Goal: Book appointment/travel/reservation

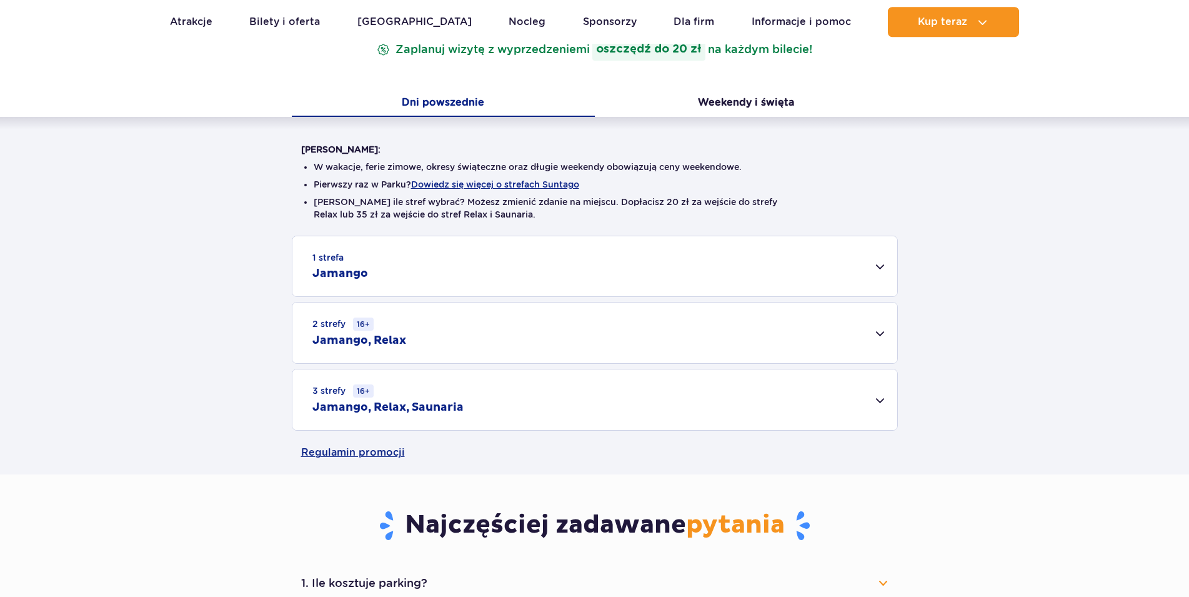
scroll to position [255, 0]
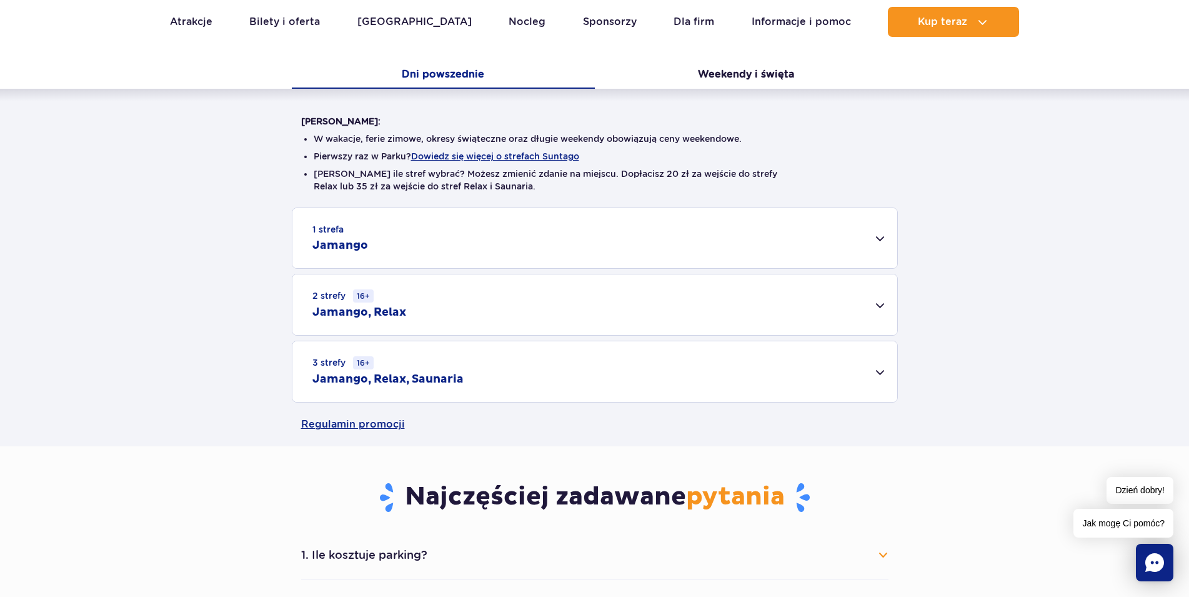
click at [872, 231] on div "1 strefa Jamango" at bounding box center [594, 238] width 605 height 60
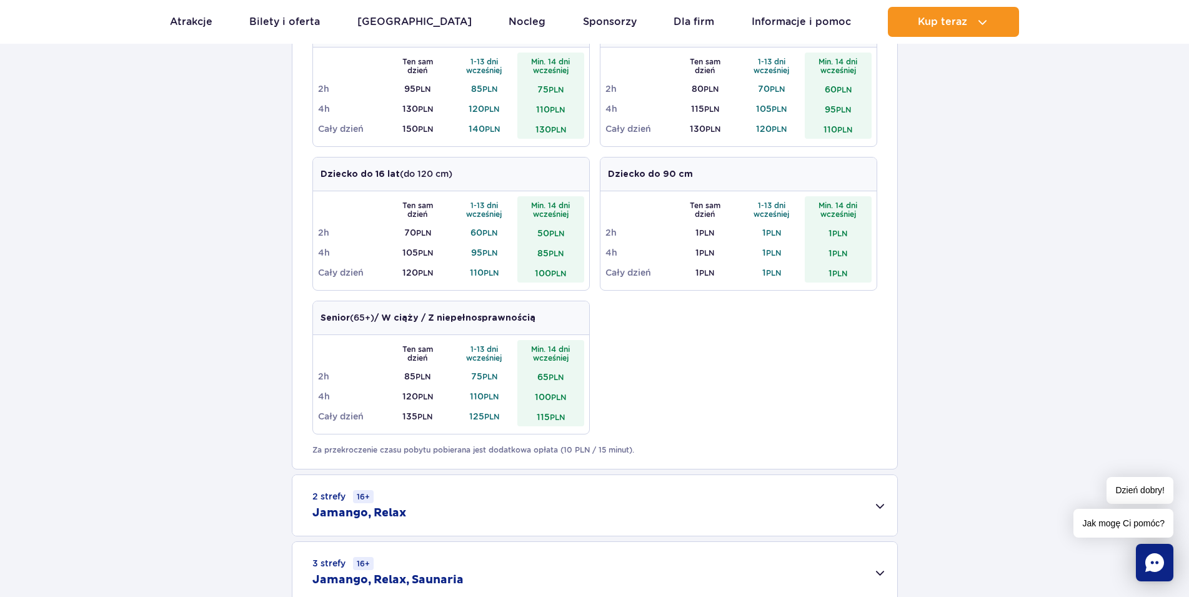
scroll to position [828, 0]
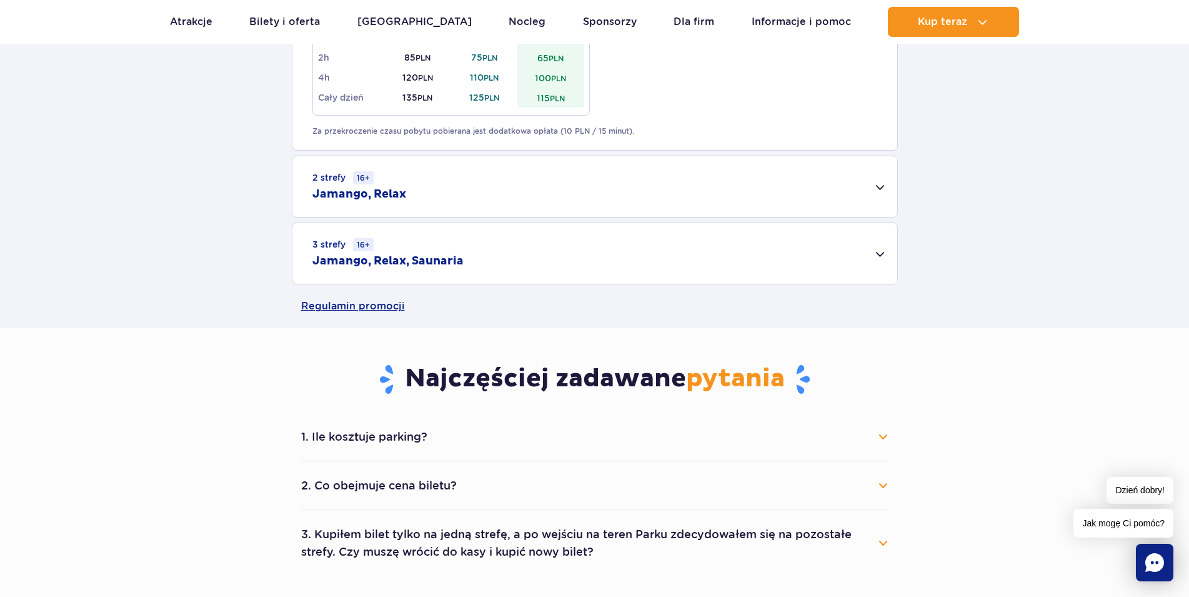
click at [885, 439] on button "1. Ile kosztuje parking?" at bounding box center [594, 436] width 587 height 27
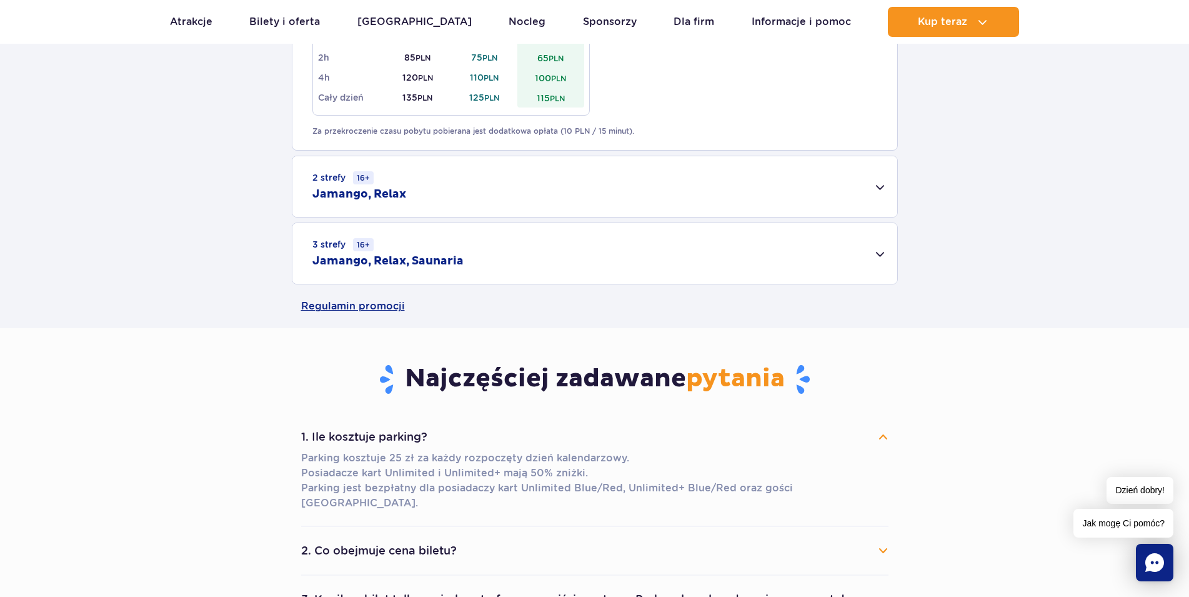
scroll to position [1147, 0]
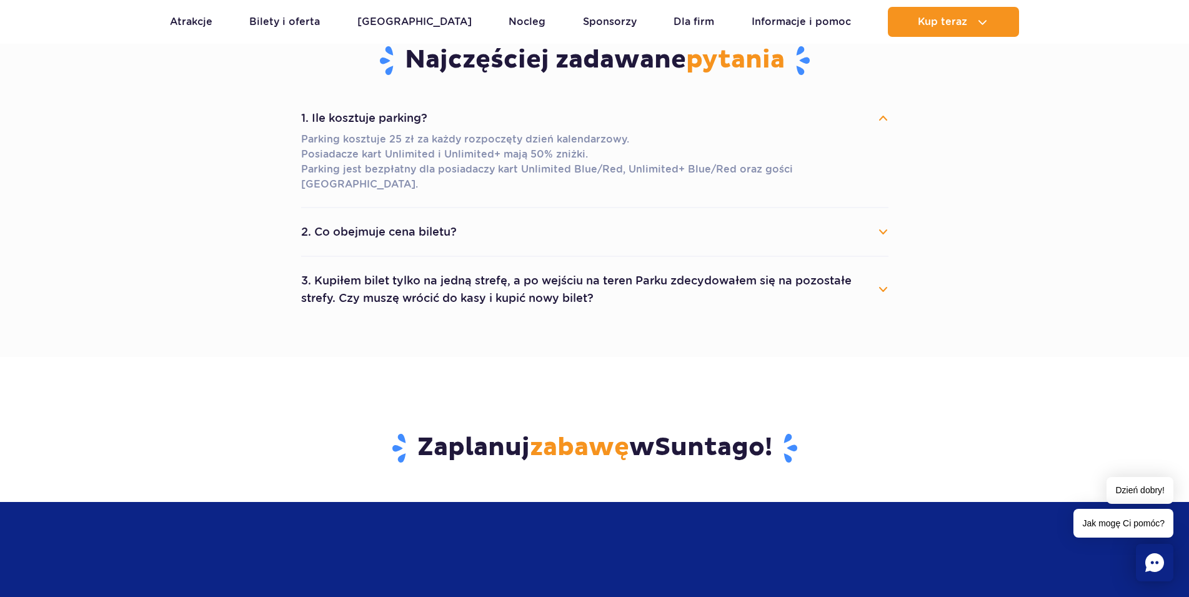
click at [827, 218] on button "2. Co obejmuje cena biletu?" at bounding box center [594, 231] width 587 height 27
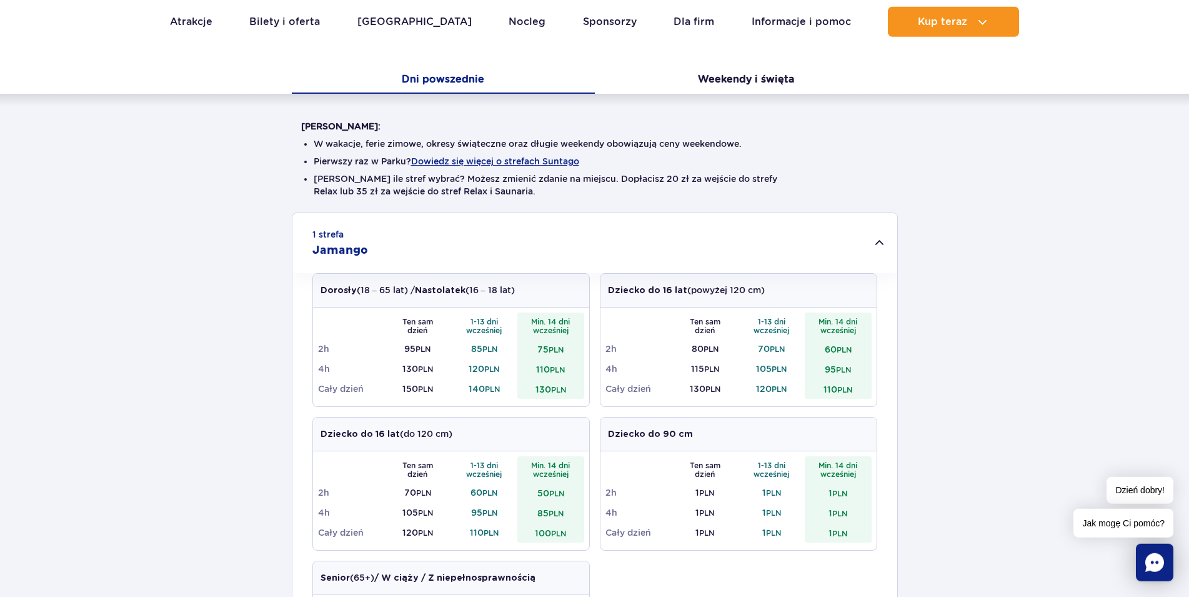
scroll to position [191, 0]
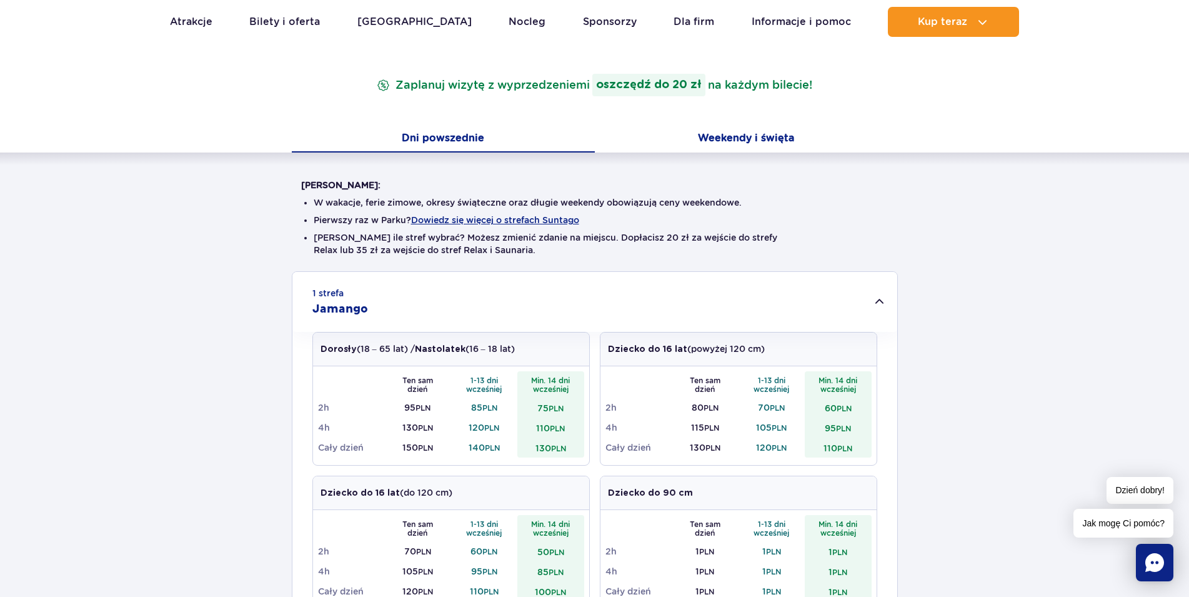
click at [754, 137] on button "Weekendy i święta" at bounding box center [746, 139] width 303 height 26
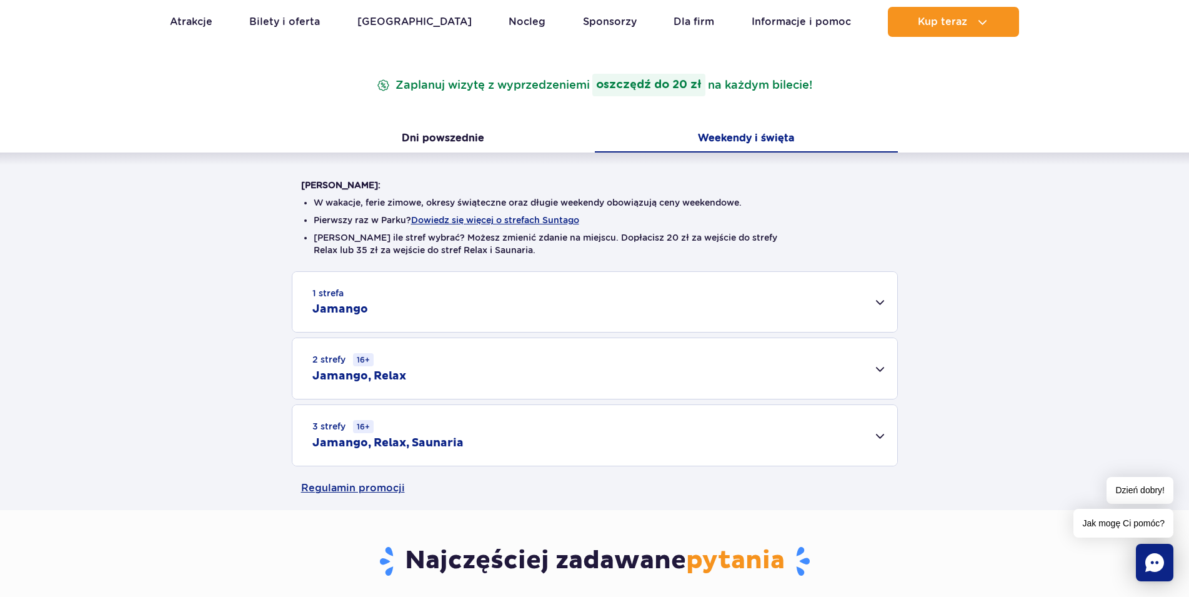
click at [769, 299] on div "1 strefa Jamango" at bounding box center [594, 302] width 605 height 60
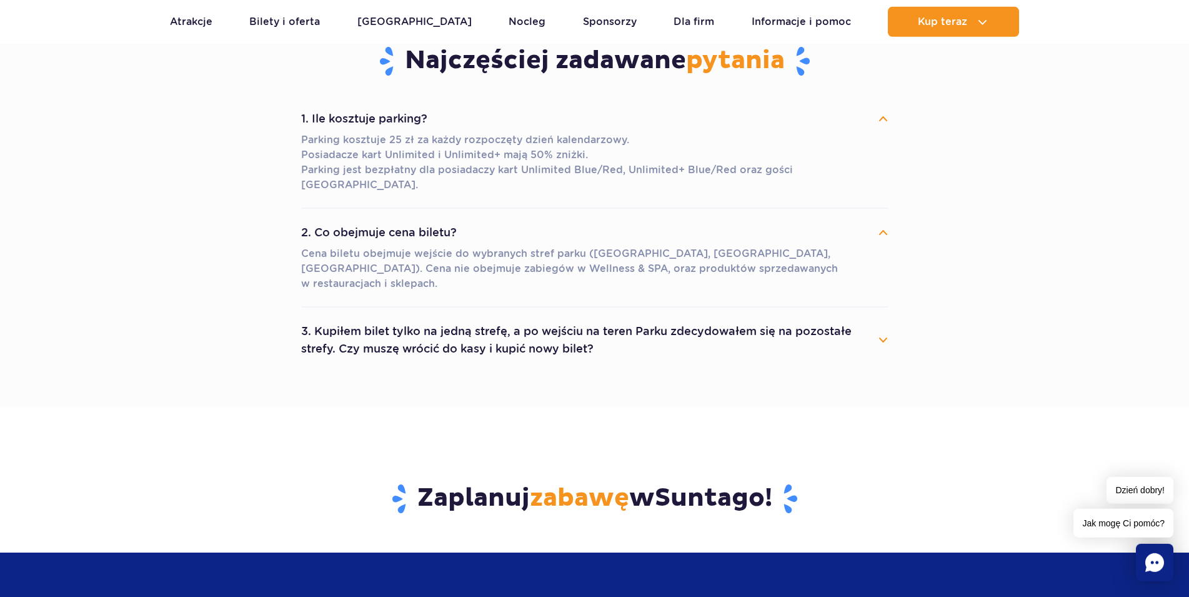
scroll to position [1147, 0]
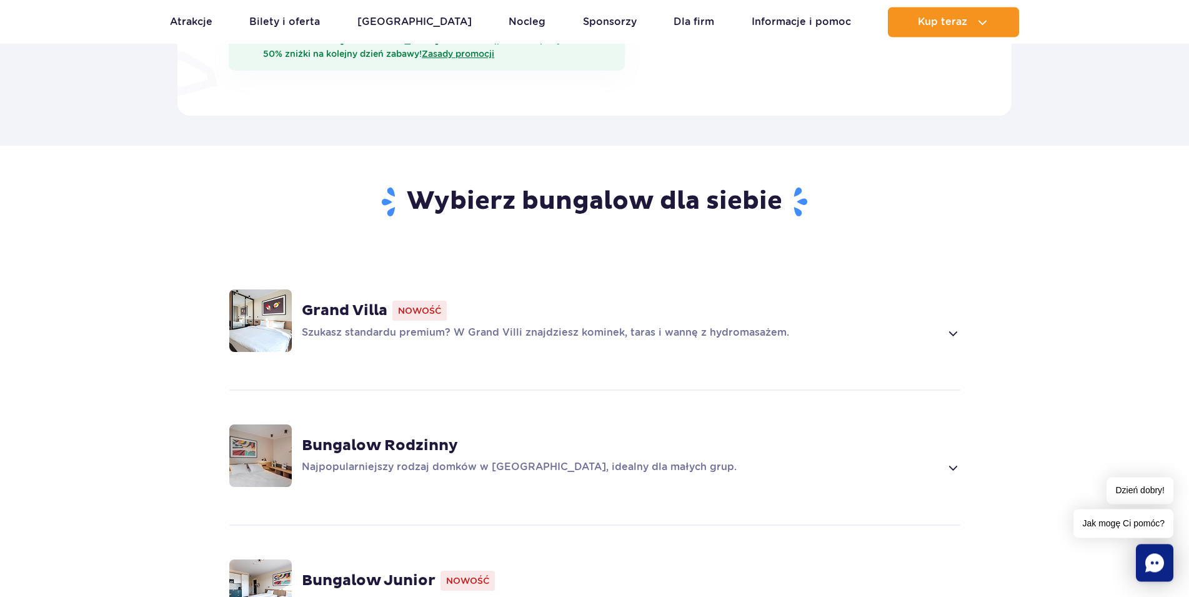
scroll to position [701, 0]
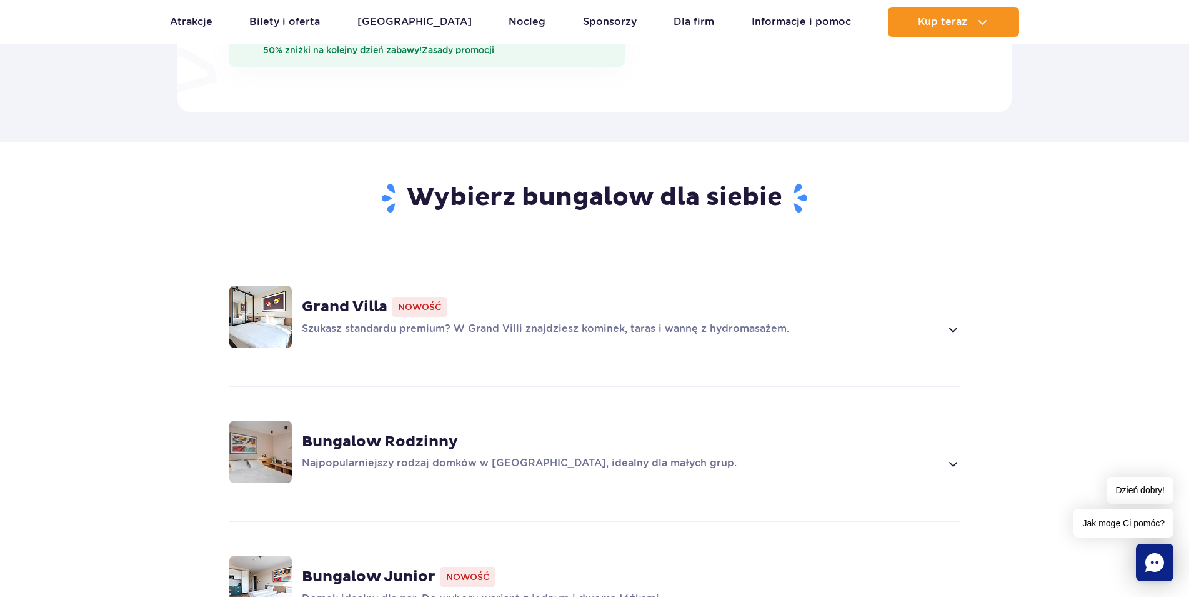
click at [951, 303] on div "Grand Villa Nowość Szukasz standardu premium? W Grand Villi znajdziesz kominek,…" at bounding box center [631, 317] width 659 height 40
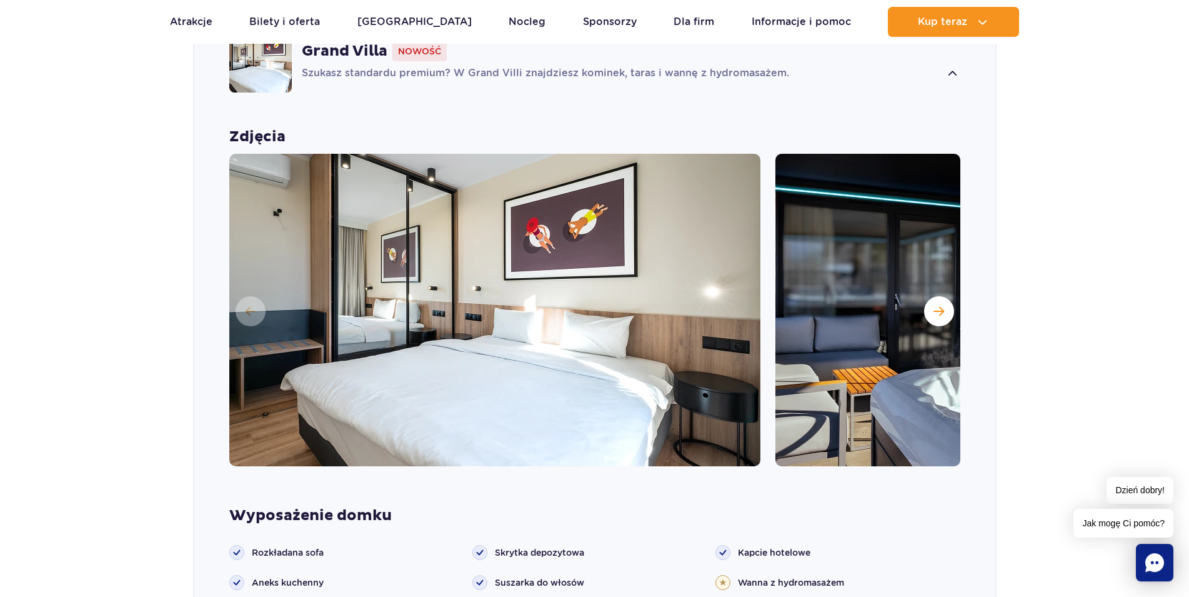
scroll to position [1000, 0]
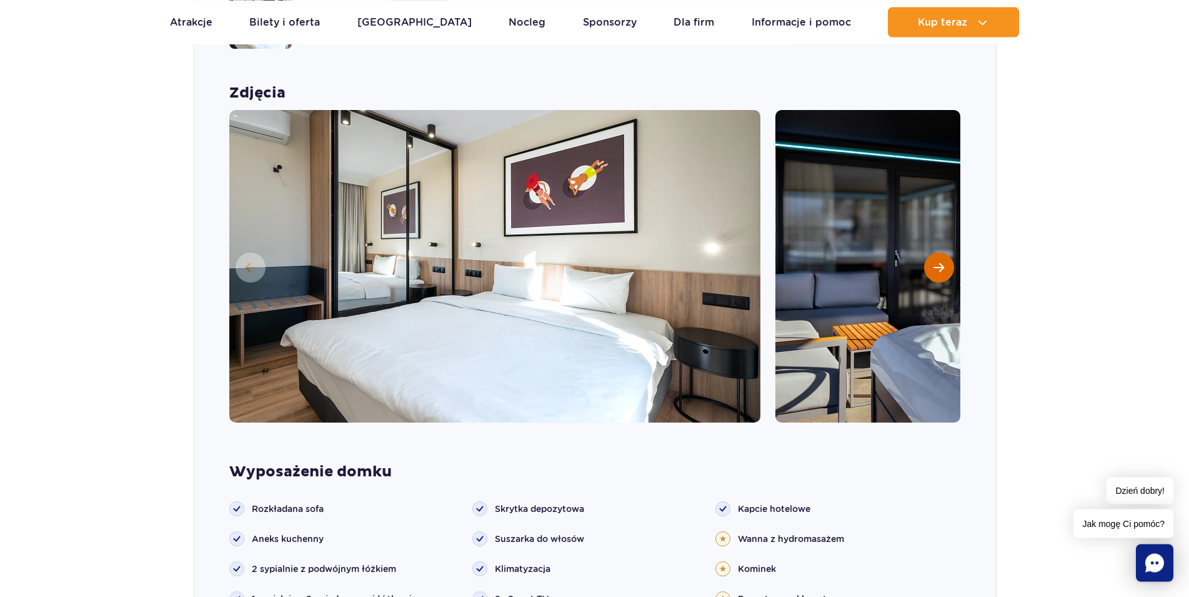
click at [939, 255] on button "Następny slajd" at bounding box center [939, 267] width 30 height 30
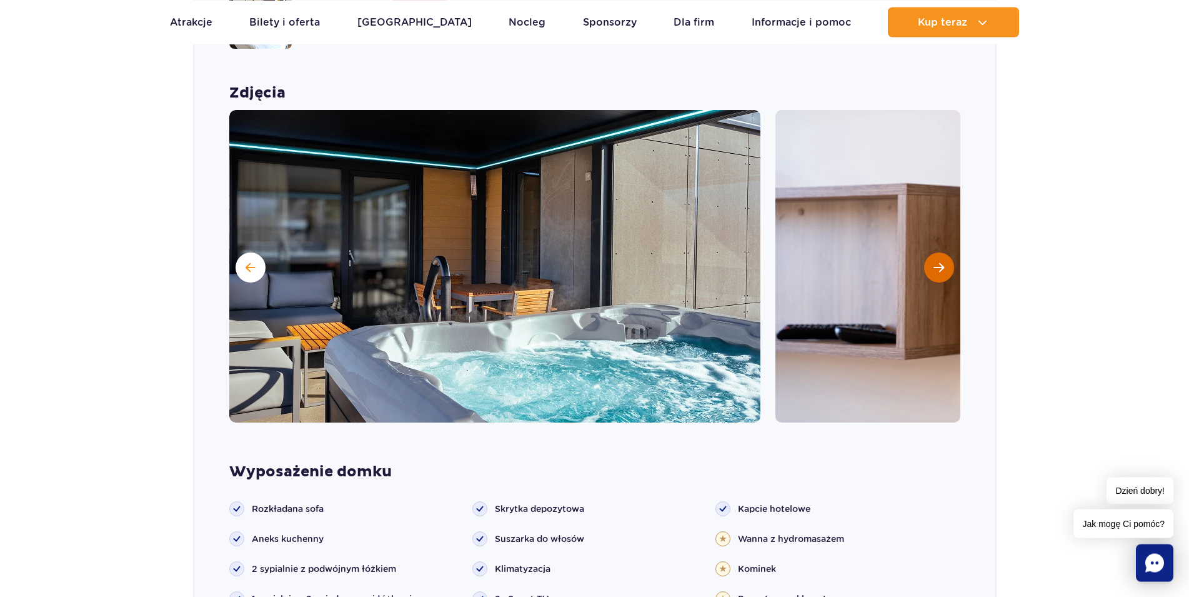
click at [938, 255] on button "Następny slajd" at bounding box center [939, 267] width 30 height 30
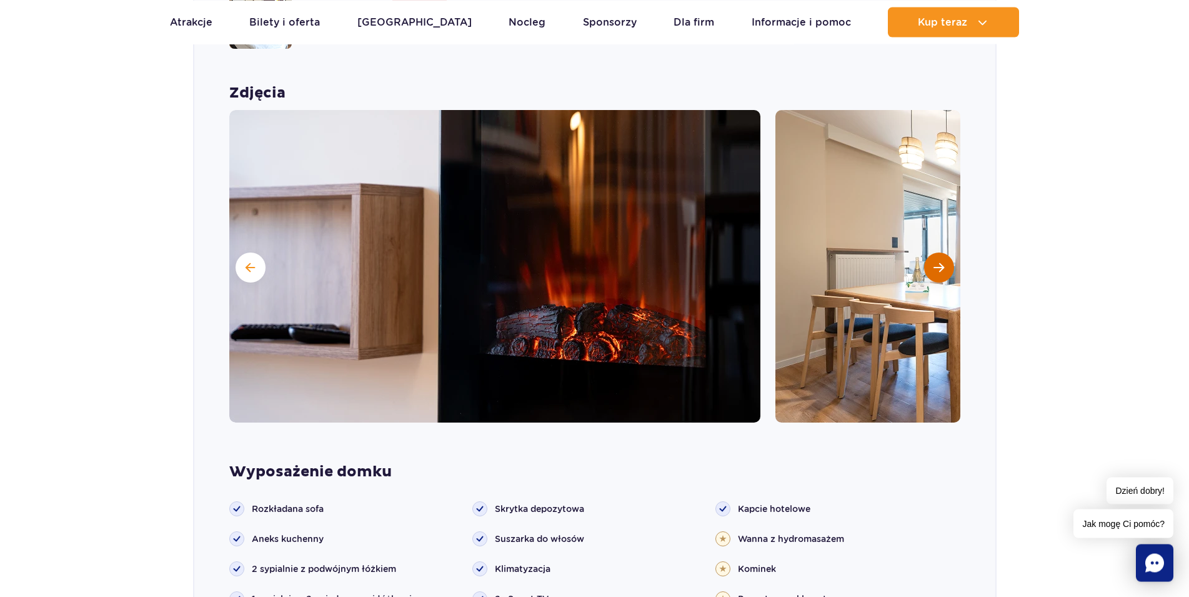
click at [938, 255] on button "Następny slajd" at bounding box center [939, 267] width 30 height 30
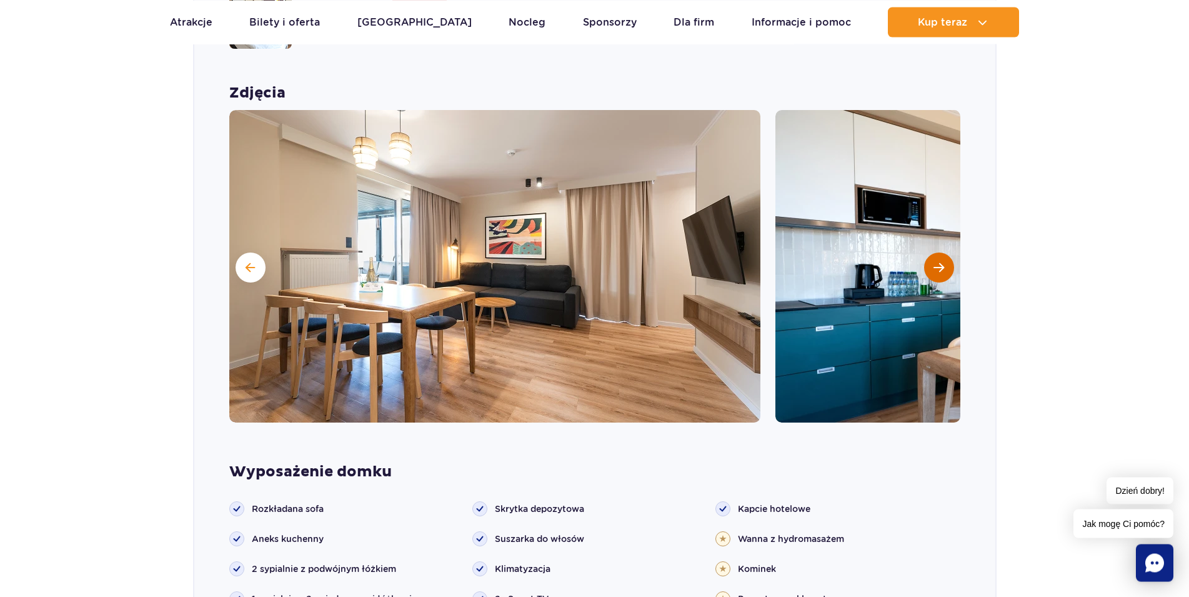
click at [938, 255] on button "Następny slajd" at bounding box center [939, 267] width 30 height 30
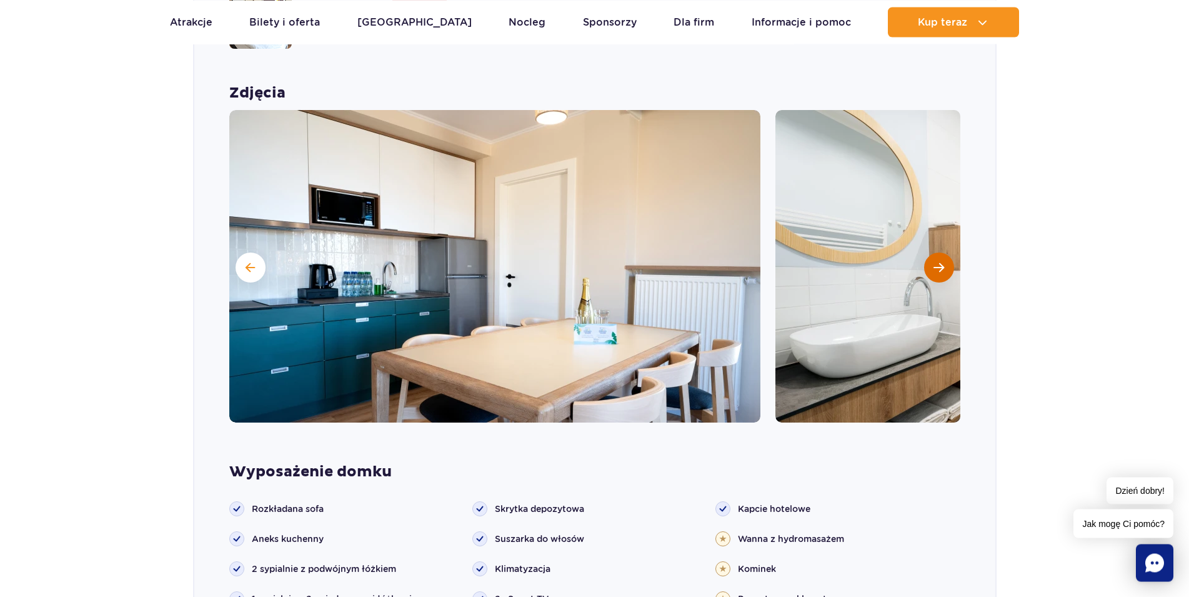
click at [938, 255] on button "Następny slajd" at bounding box center [939, 267] width 30 height 30
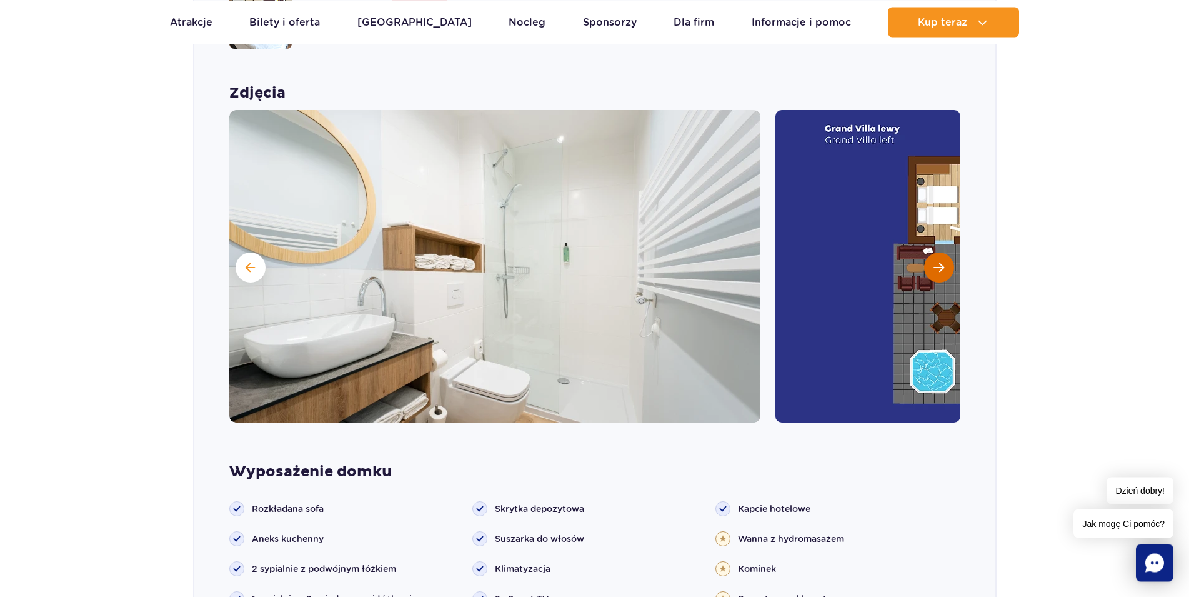
click at [938, 255] on button "Następny slajd" at bounding box center [939, 267] width 30 height 30
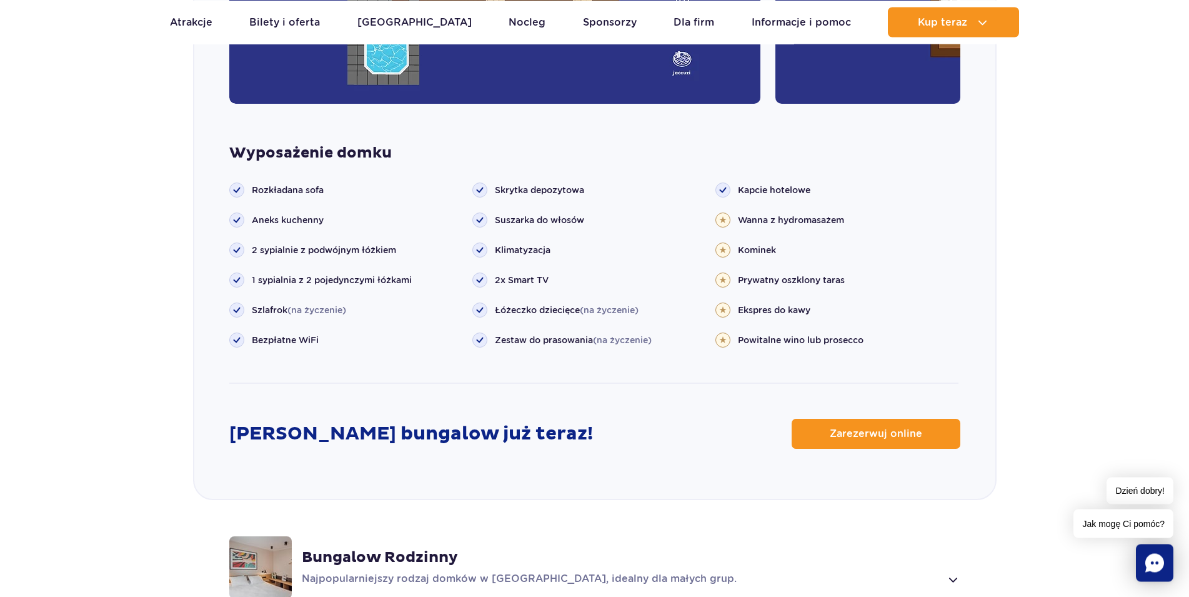
scroll to position [1510, 0]
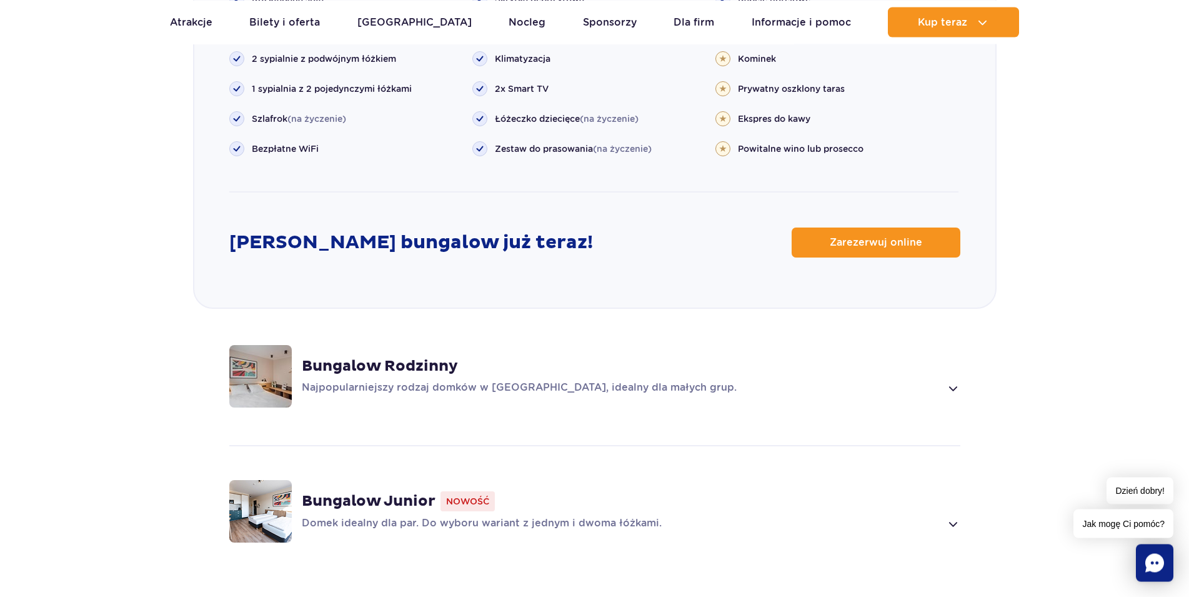
click at [909, 361] on div "Bungalow Rodzinny Najpopularniejszy rodzaj domków w [GEOGRAPHIC_DATA], idealny …" at bounding box center [631, 376] width 659 height 39
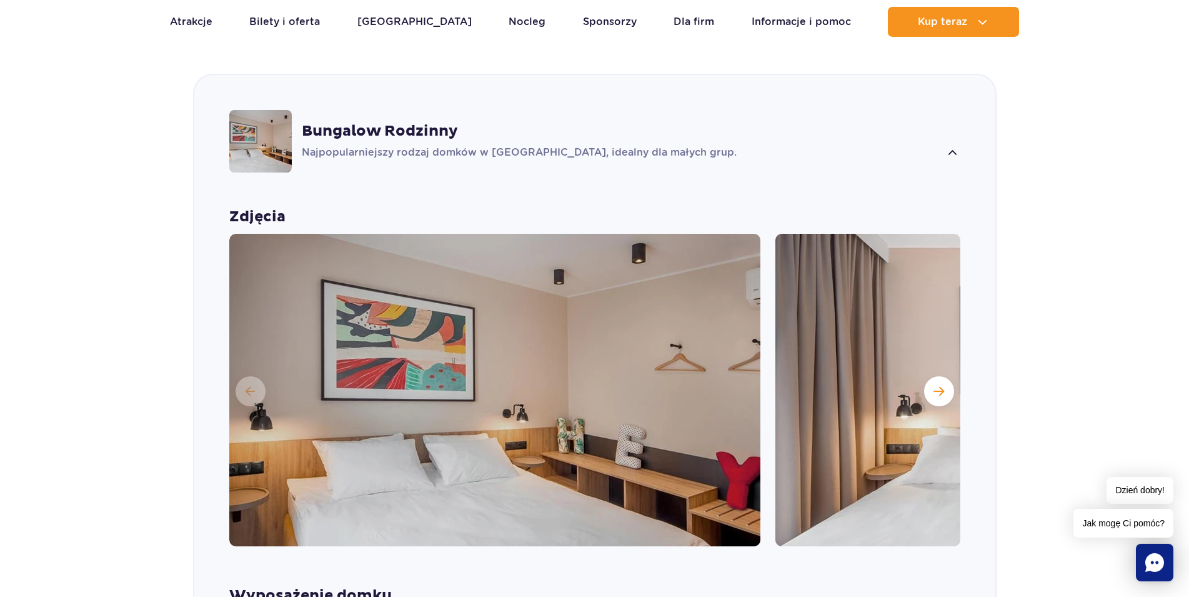
scroll to position [1010, 0]
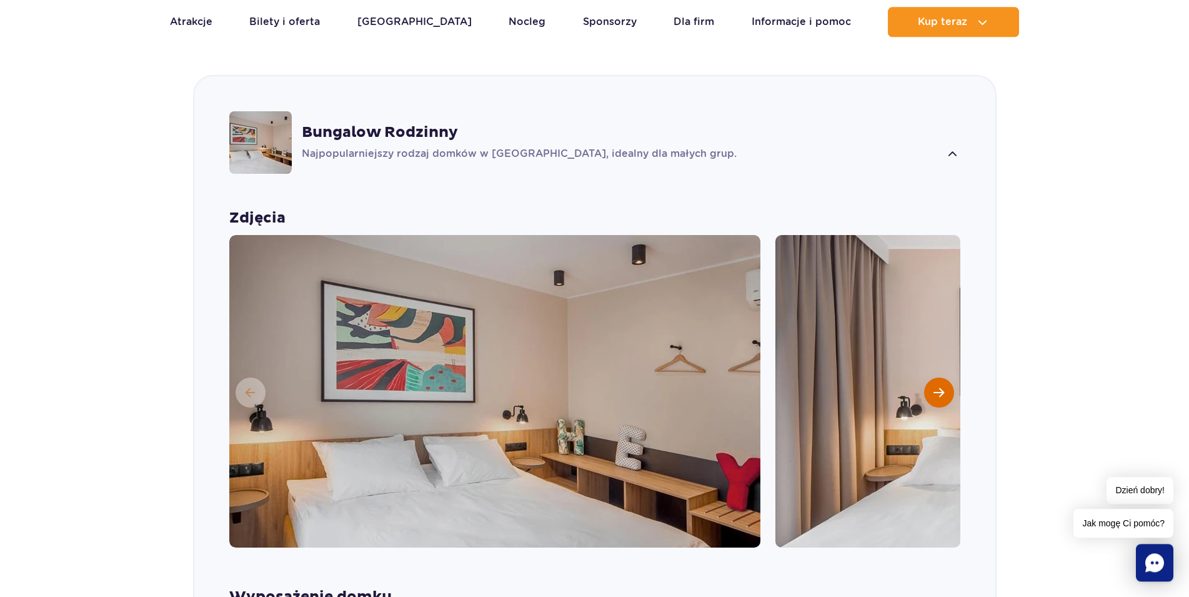
click at [939, 387] on span "Następny slajd" at bounding box center [938, 392] width 11 height 11
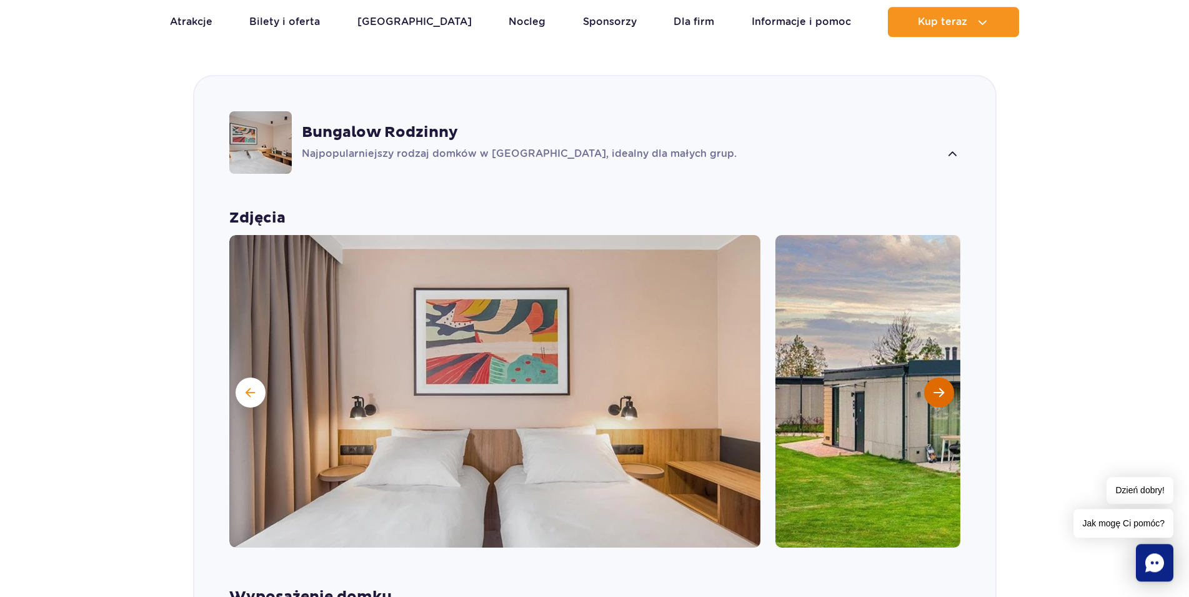
click at [939, 387] on span "Następny slajd" at bounding box center [938, 392] width 11 height 11
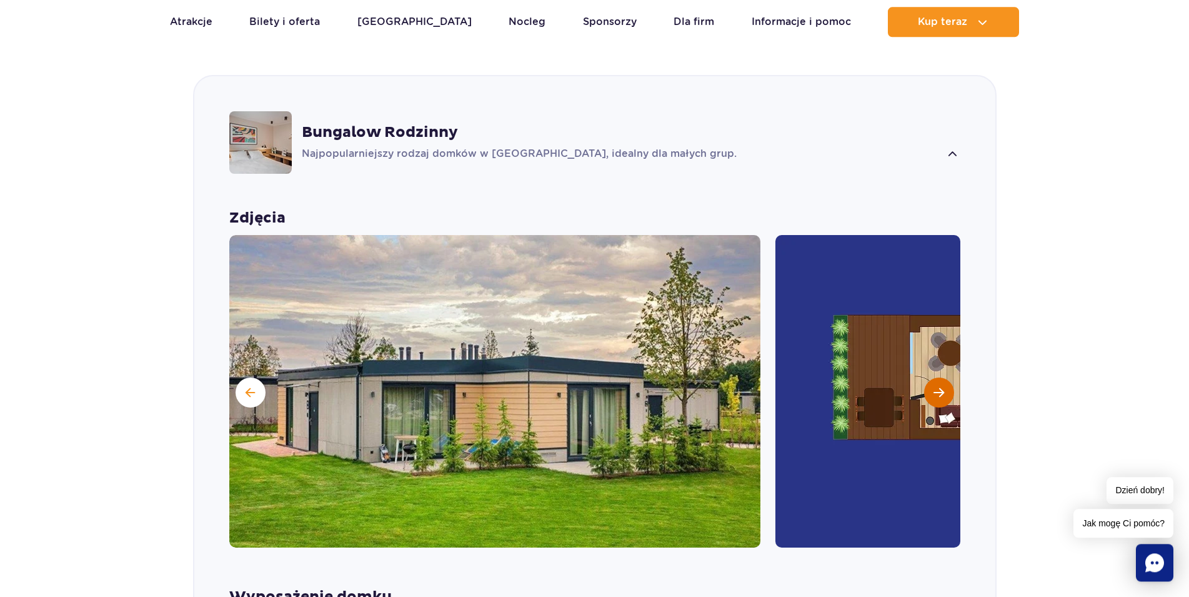
click at [939, 387] on span "Następny slajd" at bounding box center [938, 392] width 11 height 11
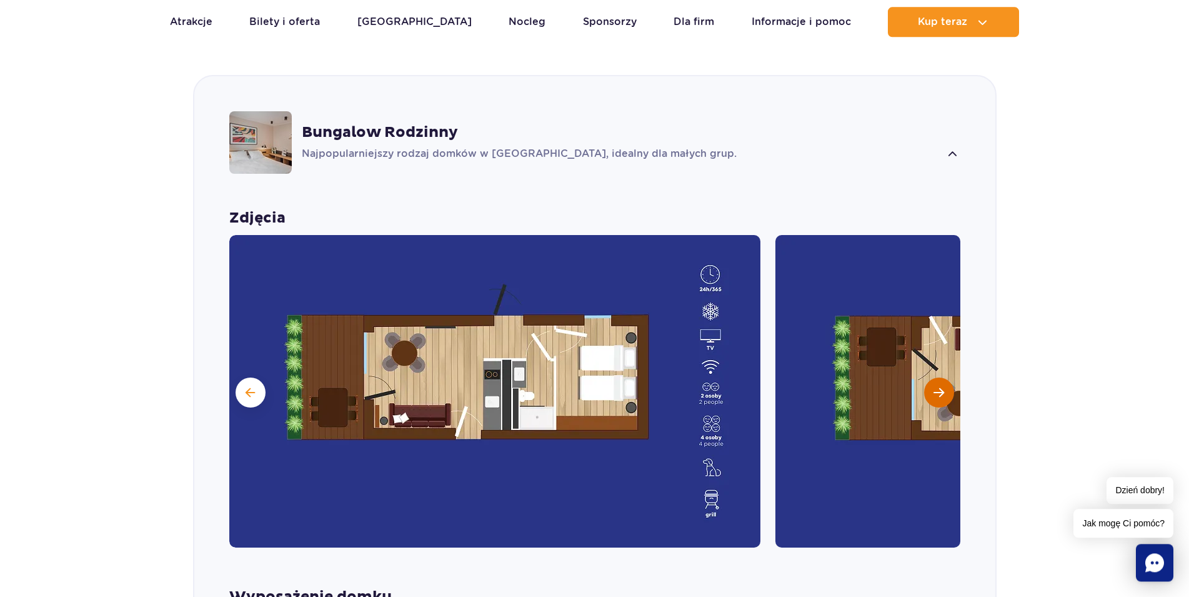
click at [939, 387] on span "Następny slajd" at bounding box center [938, 392] width 11 height 11
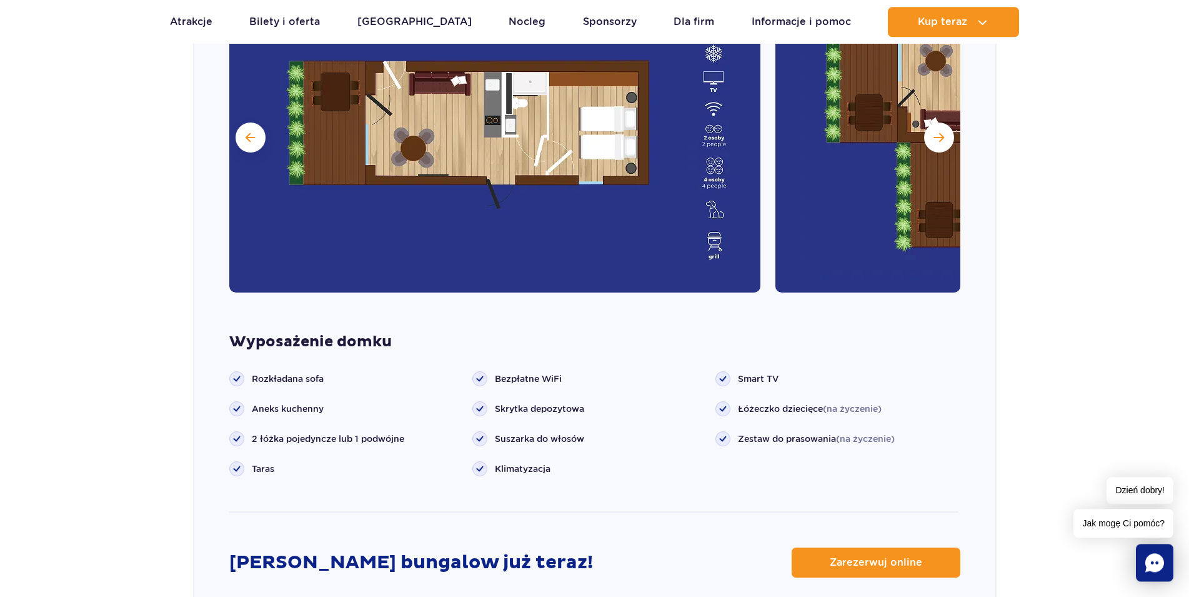
scroll to position [1648, 0]
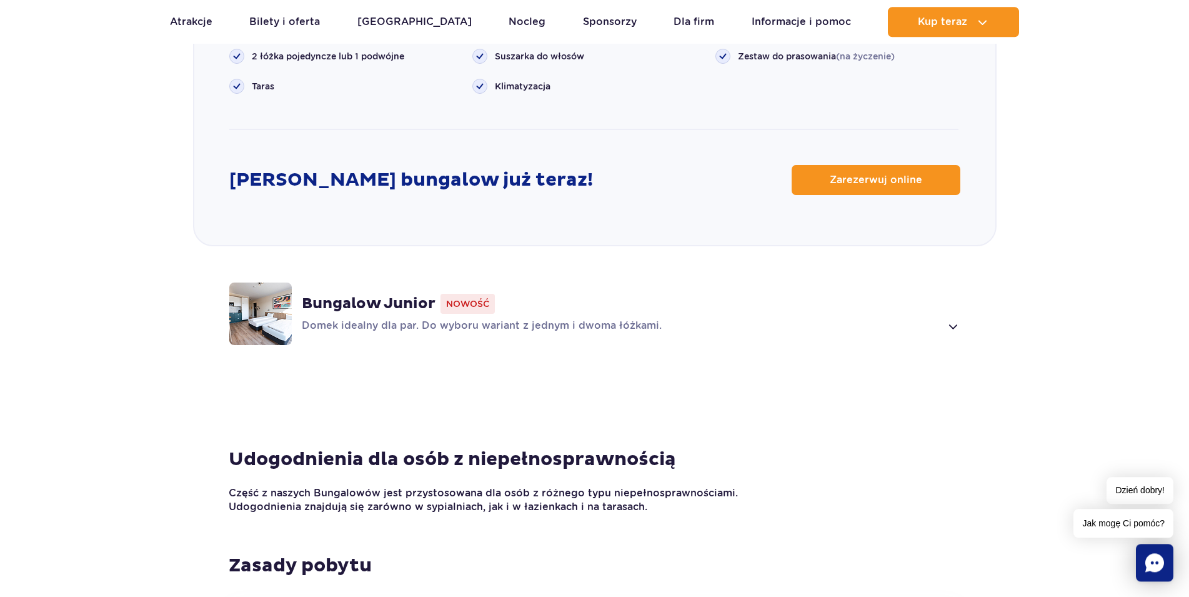
click at [946, 318] on div "Bungalow Junior Nowość Domek idealny dla par. Do wyboru wariant z jednym i dwom…" at bounding box center [594, 313] width 801 height 132
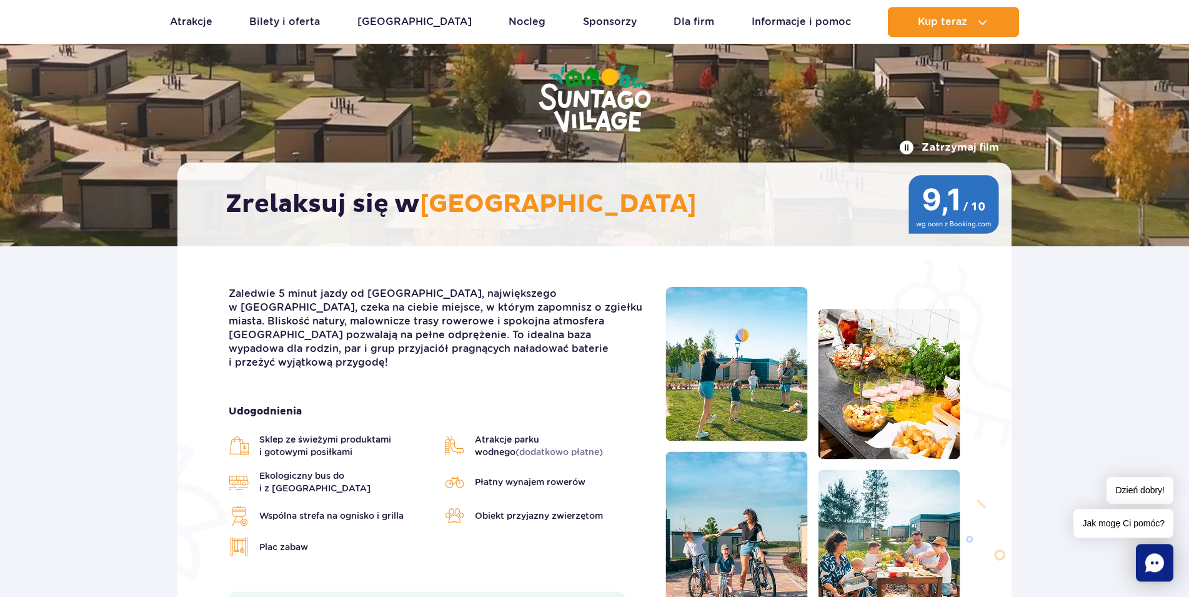
scroll to position [0, 0]
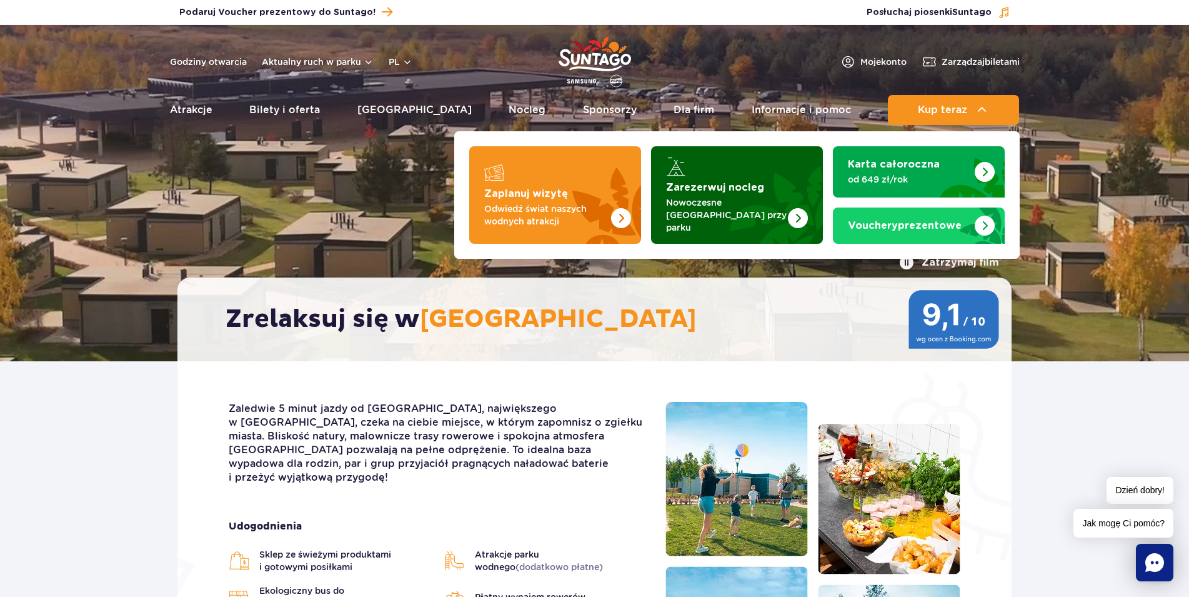
click at [772, 200] on p "Nowoczesne [GEOGRAPHIC_DATA] przy parku" at bounding box center [727, 214] width 122 height 37
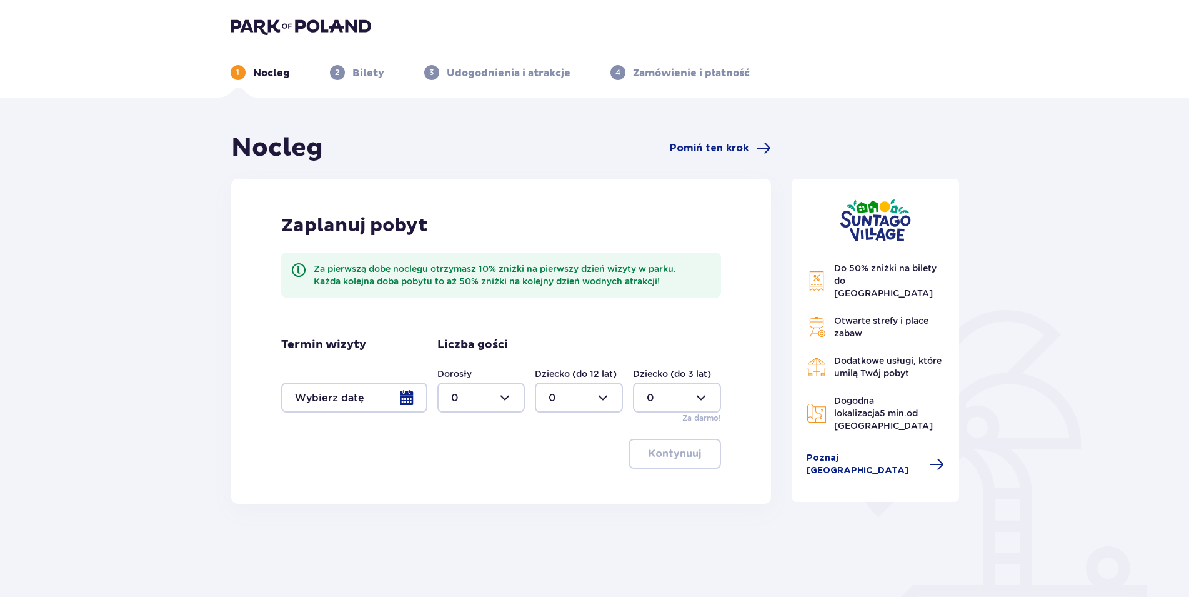
click at [500, 388] on div at bounding box center [481, 397] width 88 height 30
click at [484, 480] on span "2" at bounding box center [482, 488] width 86 height 26
type input "2"
click at [584, 402] on div at bounding box center [579, 397] width 88 height 30
click at [586, 459] on div "1" at bounding box center [579, 462] width 61 height 14
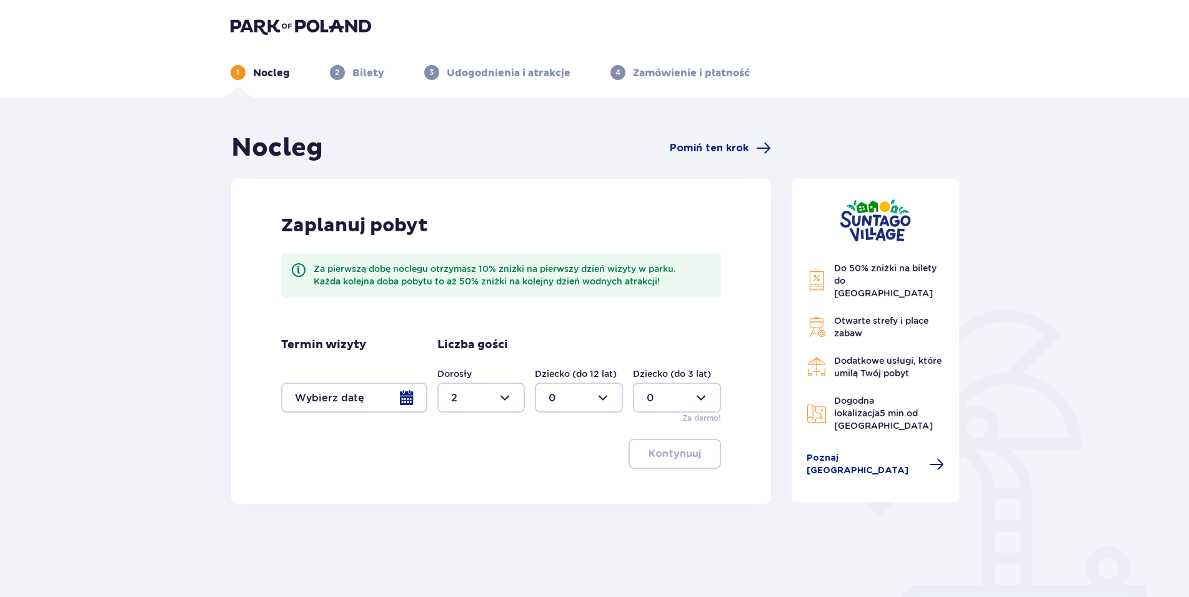
type input "1"
click at [654, 399] on div at bounding box center [677, 397] width 88 height 30
click at [650, 454] on span "1" at bounding box center [677, 462] width 86 height 26
type input "1"
click at [400, 399] on div at bounding box center [354, 397] width 146 height 30
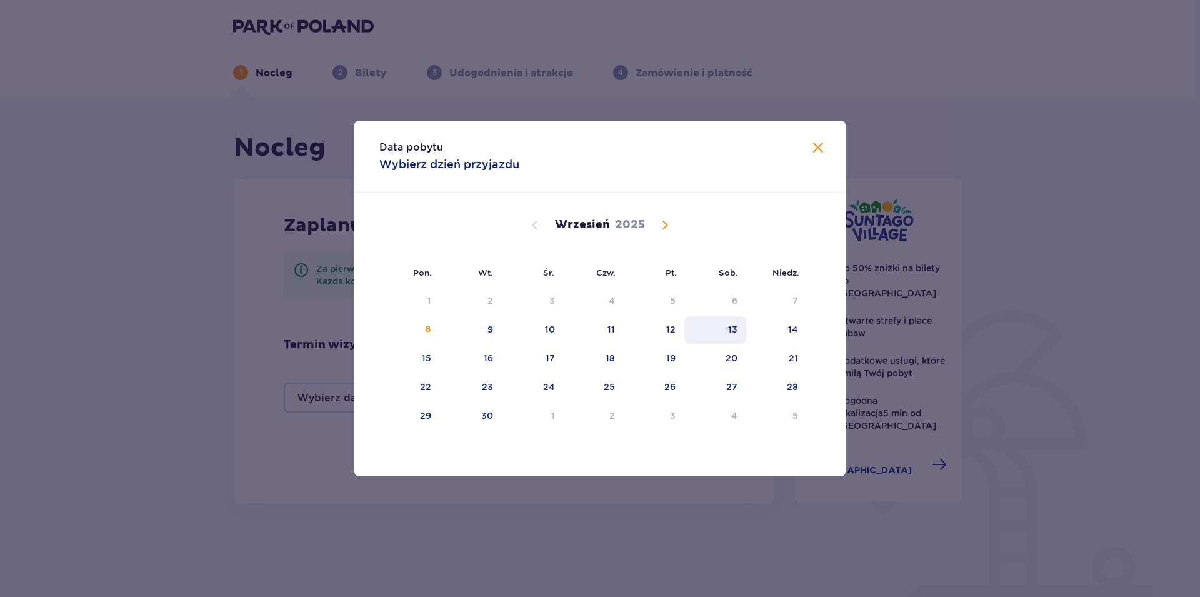
click at [732, 332] on div "13" at bounding box center [732, 329] width 9 height 12
click at [788, 331] on div "14" at bounding box center [776, 329] width 61 height 27
type input "13.09.25 - 14.09.25"
type input "0"
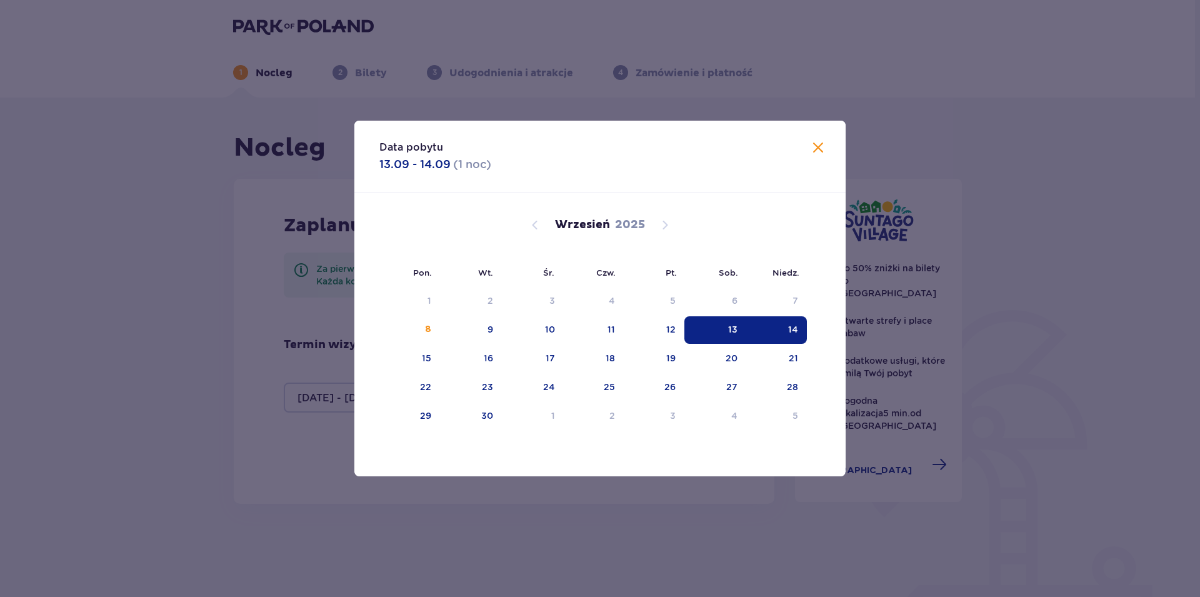
type input "0"
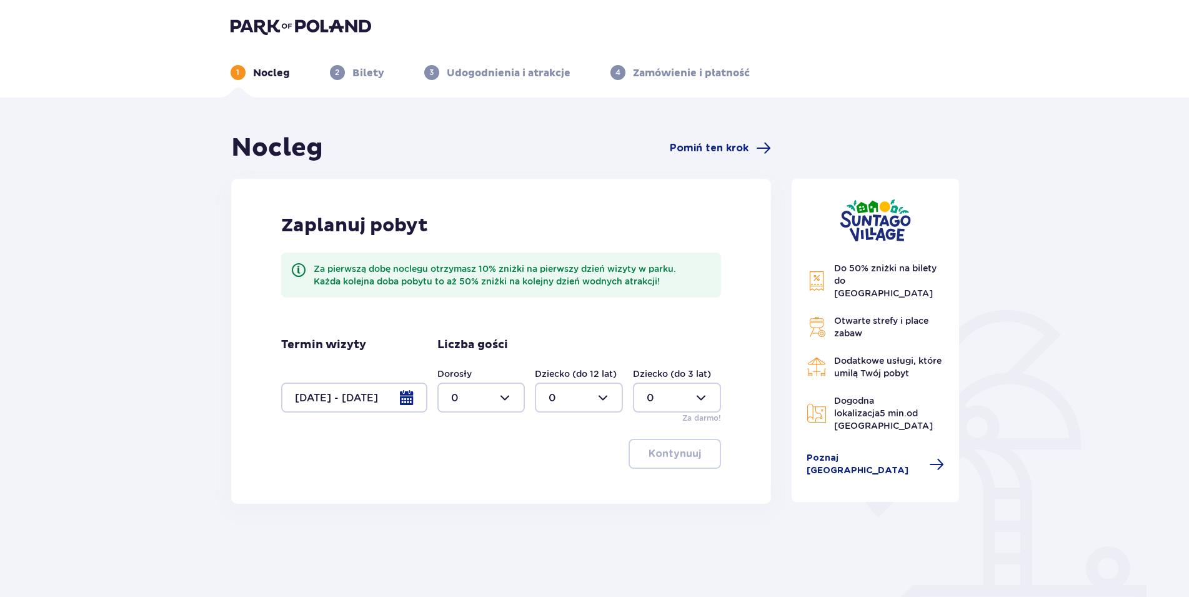
click at [505, 397] on div at bounding box center [481, 397] width 88 height 30
click at [466, 489] on div "2" at bounding box center [481, 488] width 61 height 14
type input "2"
click at [610, 405] on div at bounding box center [579, 397] width 88 height 30
click at [575, 467] on div "1" at bounding box center [579, 462] width 61 height 14
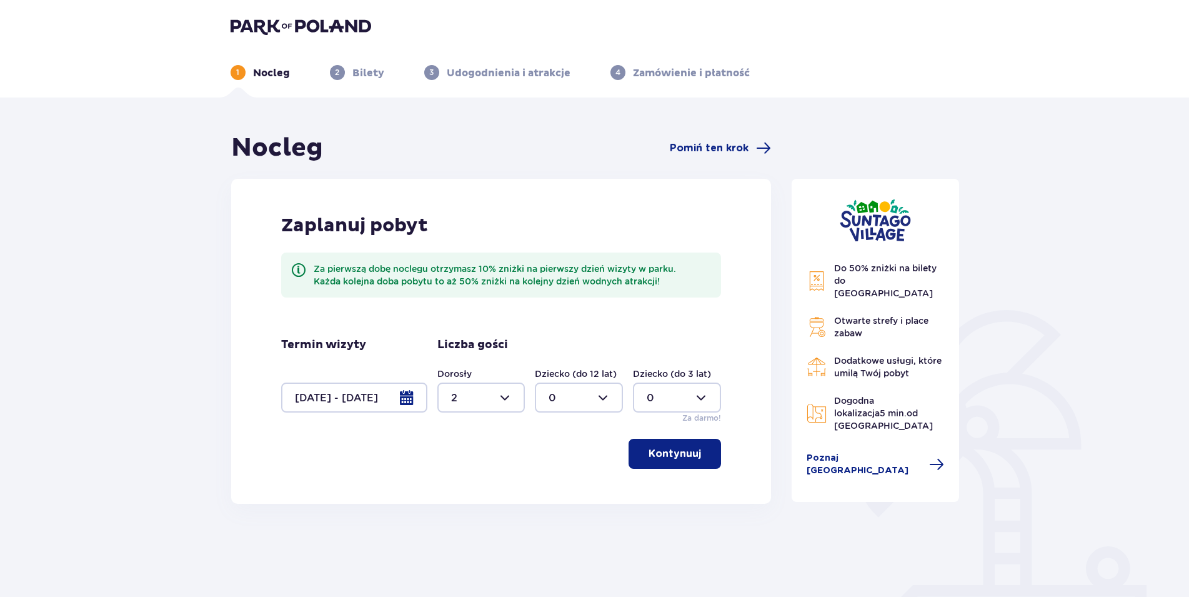
type input "1"
click at [692, 399] on div at bounding box center [677, 397] width 88 height 30
click at [661, 458] on div "1" at bounding box center [677, 462] width 61 height 14
type input "1"
click at [658, 461] on button "Kontynuuj" at bounding box center [675, 454] width 92 height 30
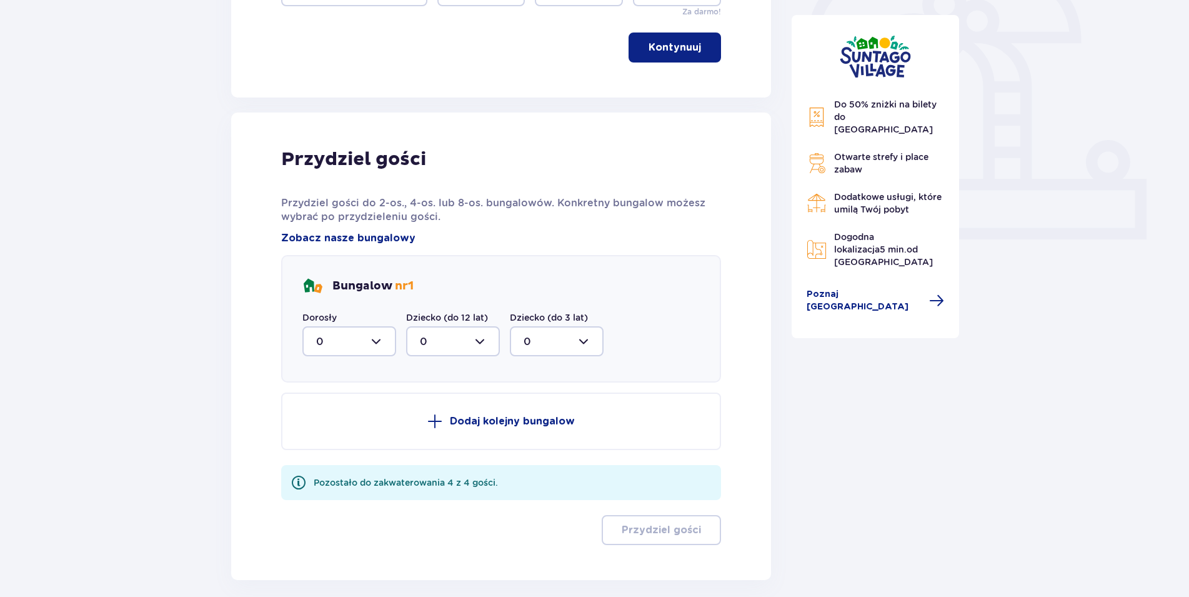
scroll to position [464, 0]
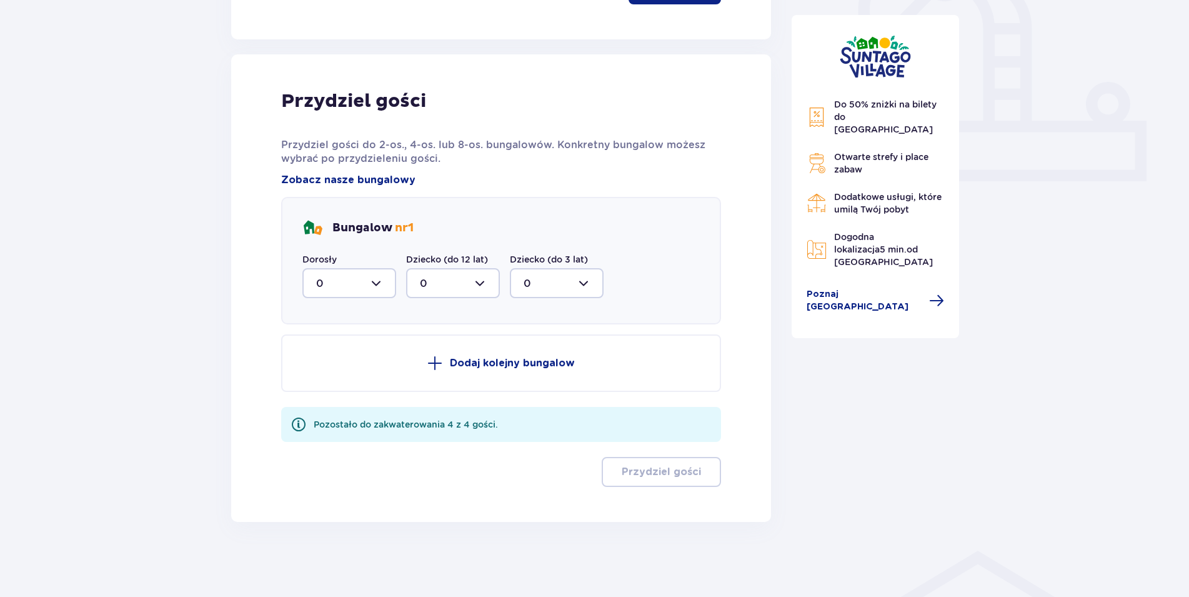
click at [335, 281] on div at bounding box center [349, 283] width 94 height 30
click at [341, 372] on div "2" at bounding box center [349, 374] width 66 height 14
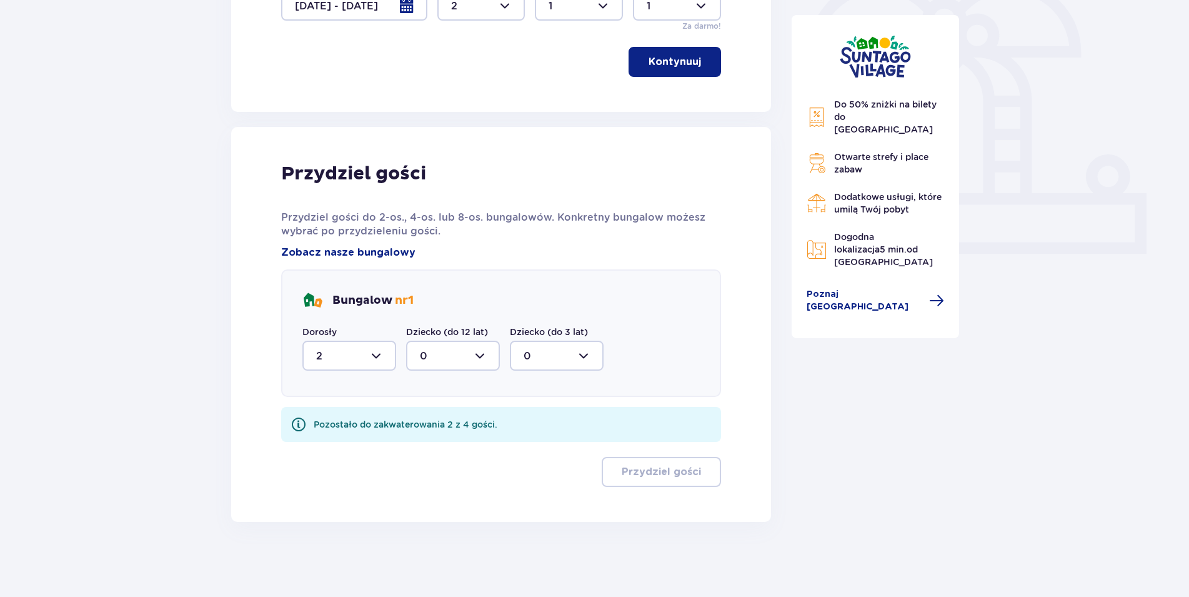
type input "2"
click at [463, 357] on div at bounding box center [453, 356] width 94 height 30
click at [456, 419] on div "1" at bounding box center [453, 420] width 66 height 14
type input "1"
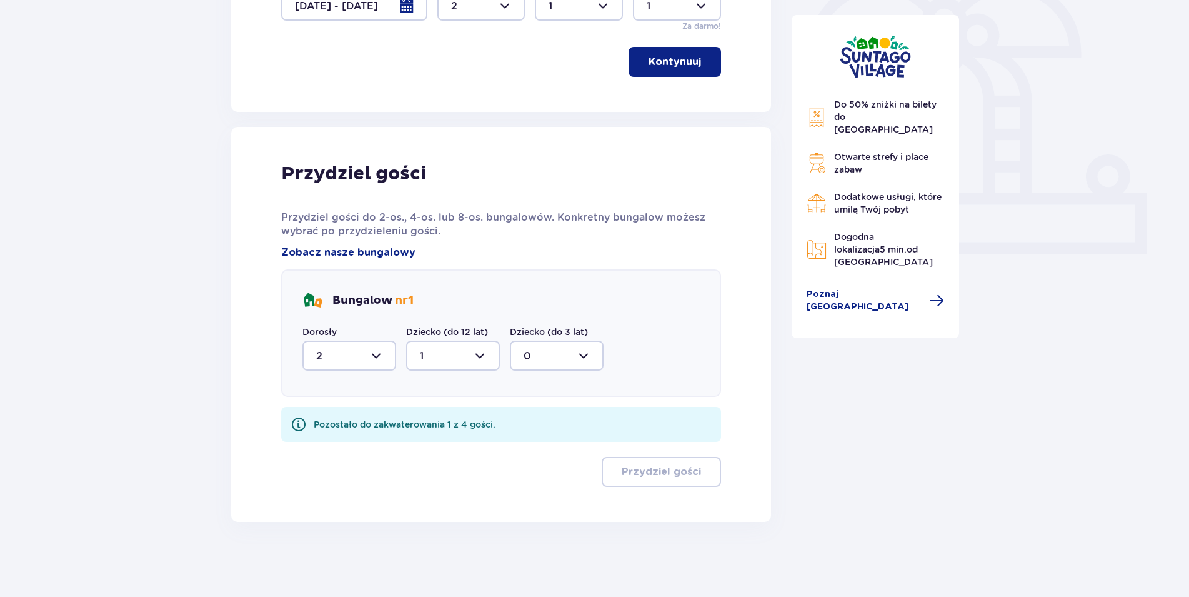
click at [575, 354] on div at bounding box center [557, 356] width 94 height 30
click at [562, 419] on div "1" at bounding box center [557, 420] width 66 height 14
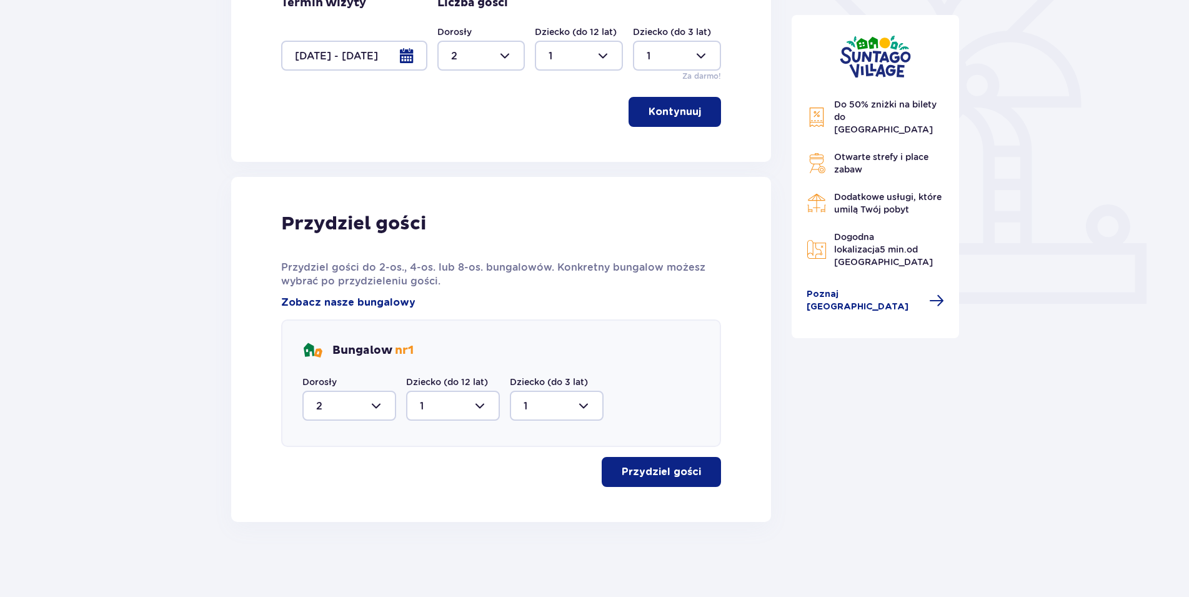
type input "1"
click at [666, 474] on p "Przydziel gości" at bounding box center [661, 472] width 79 height 14
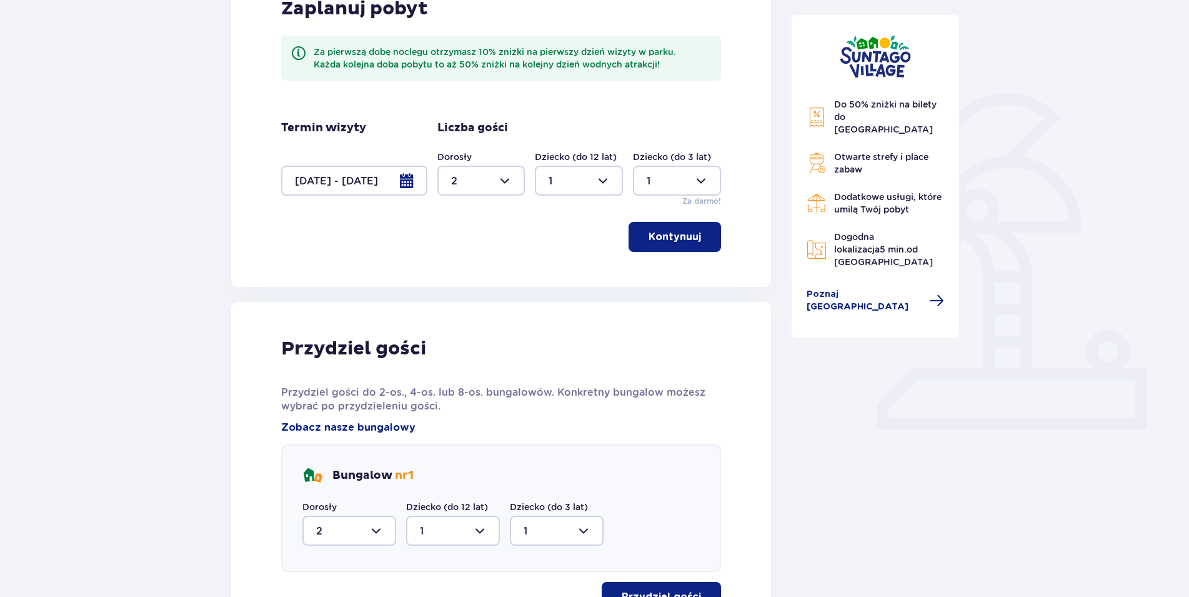
scroll to position [0, 0]
